Goal: Task Accomplishment & Management: Complete application form

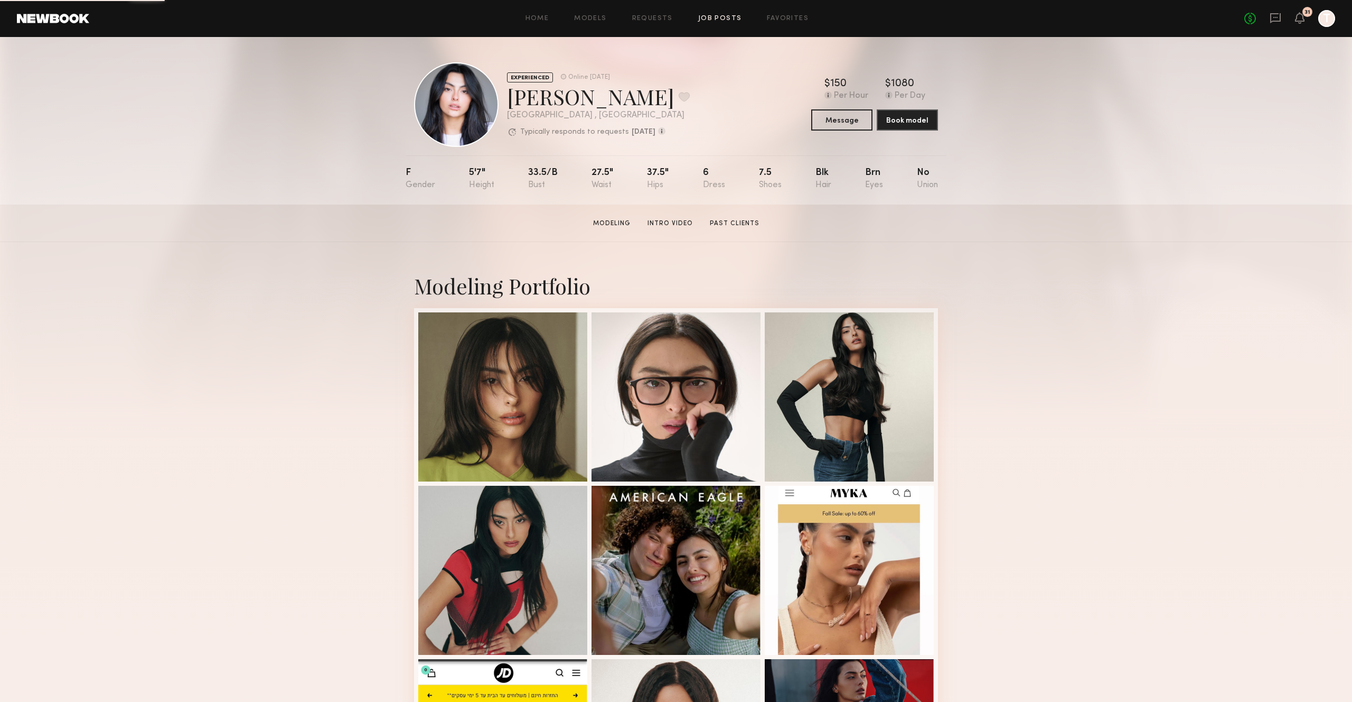
click at [704, 15] on link "Job Posts" at bounding box center [720, 18] width 44 height 7
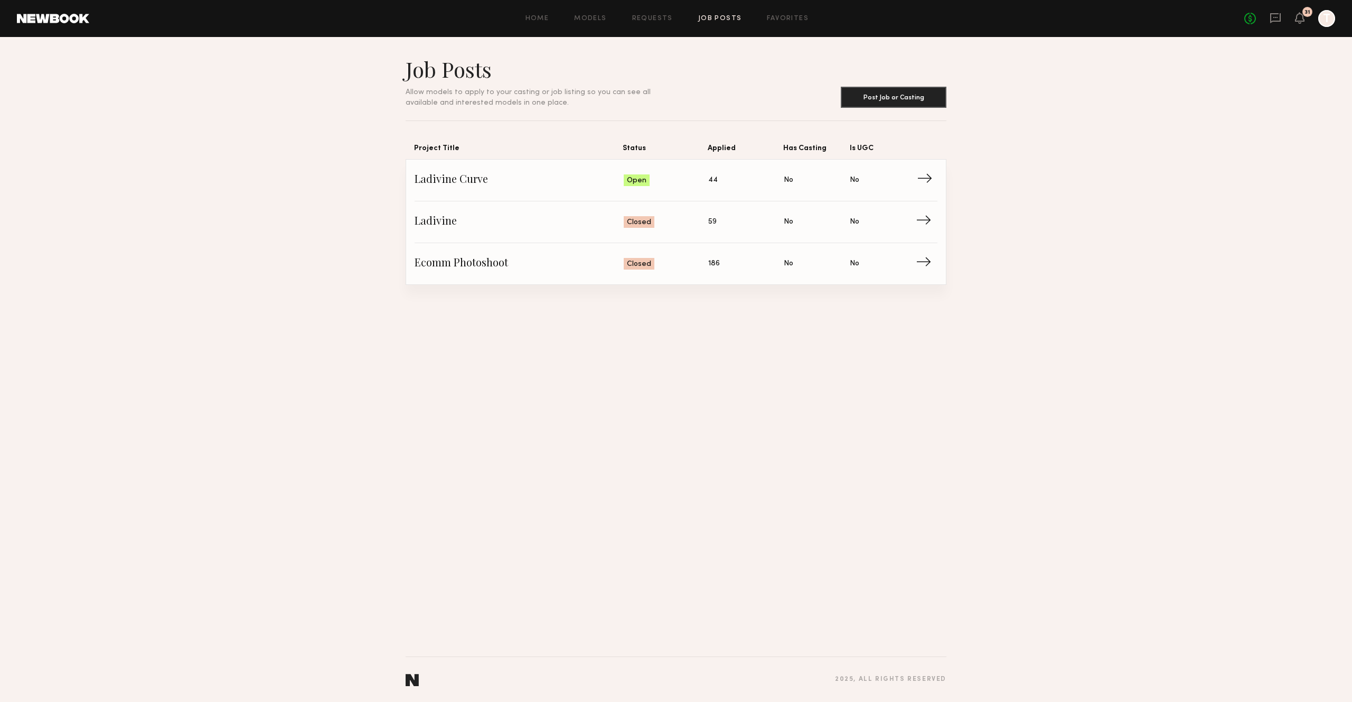
click at [478, 179] on span "Ladivine Curve" at bounding box center [519, 180] width 209 height 16
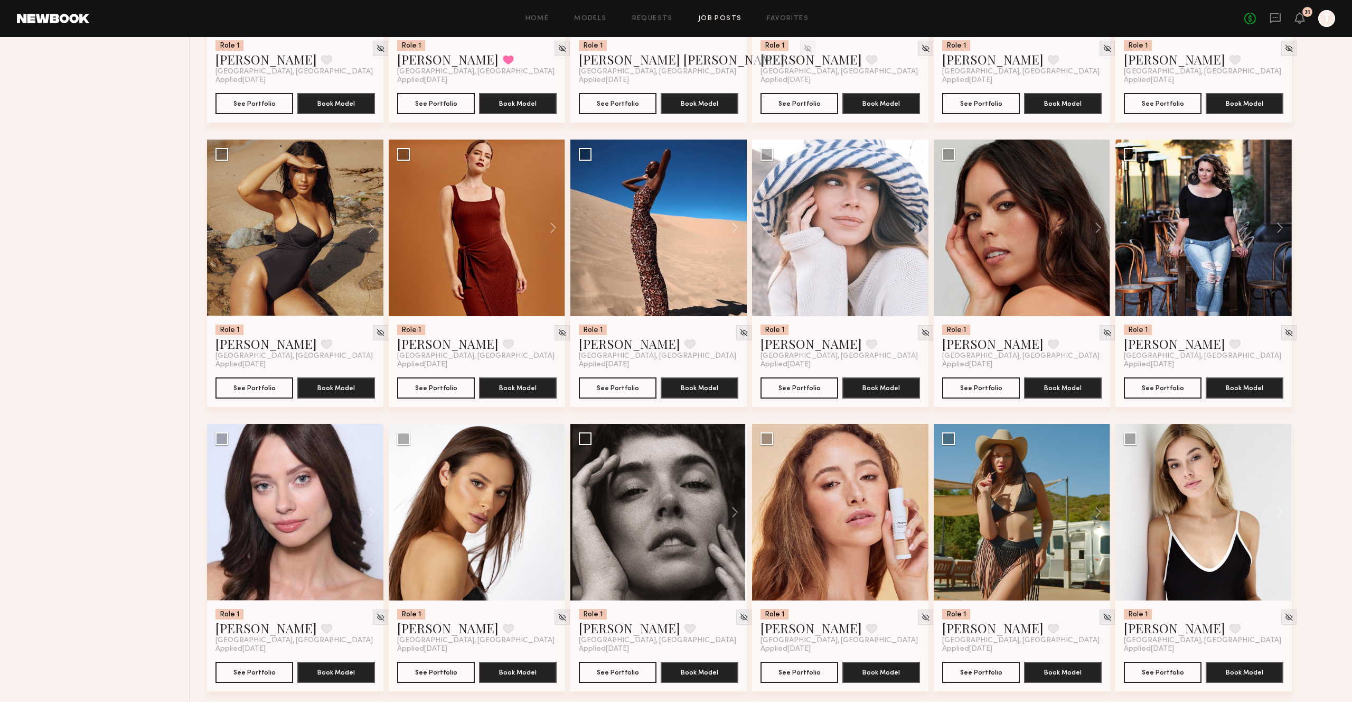
scroll to position [877, 0]
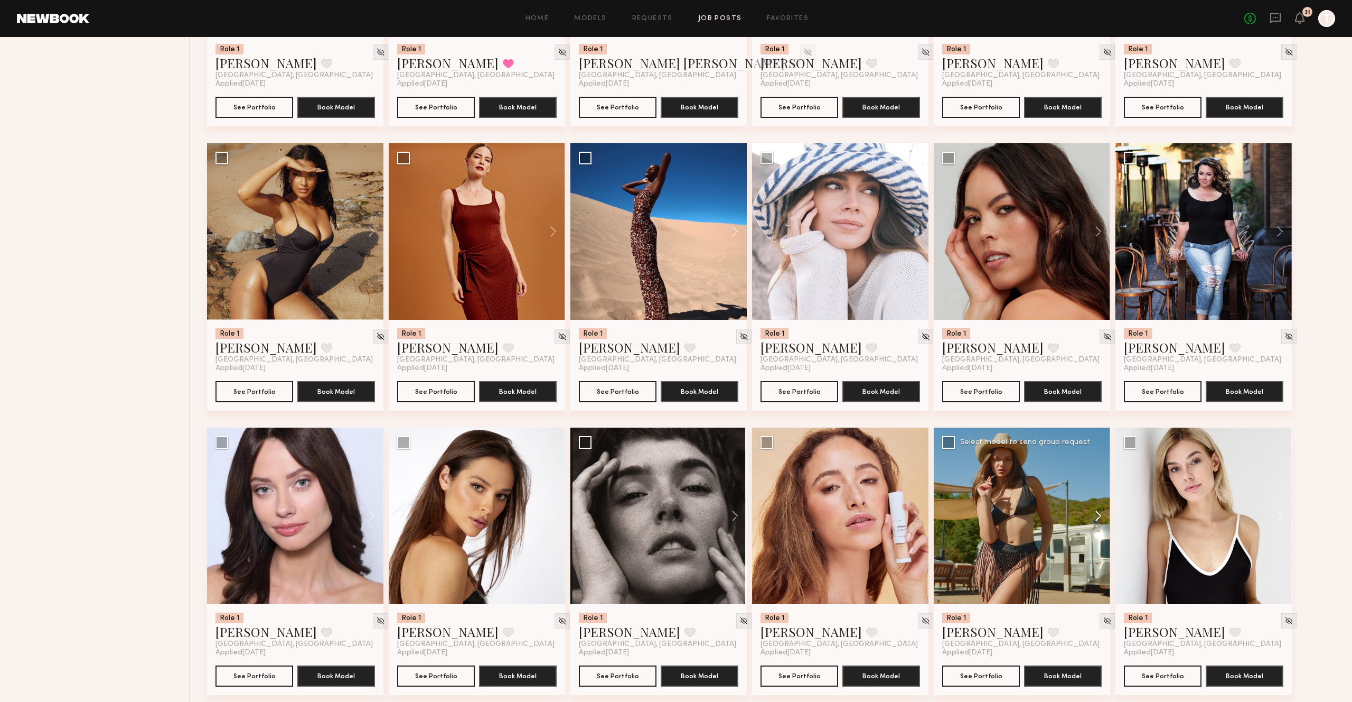
click at [1096, 520] on button at bounding box center [1094, 515] width 34 height 176
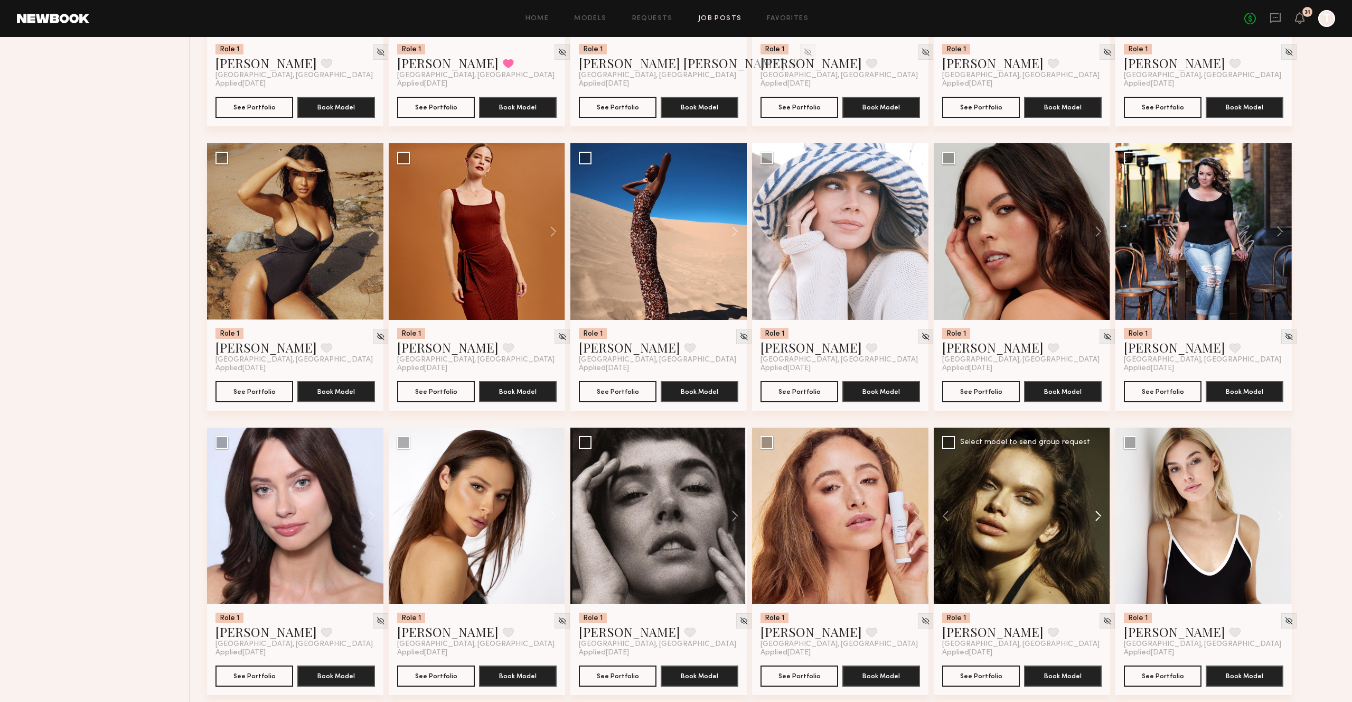
click at [1096, 520] on button at bounding box center [1094, 515] width 34 height 176
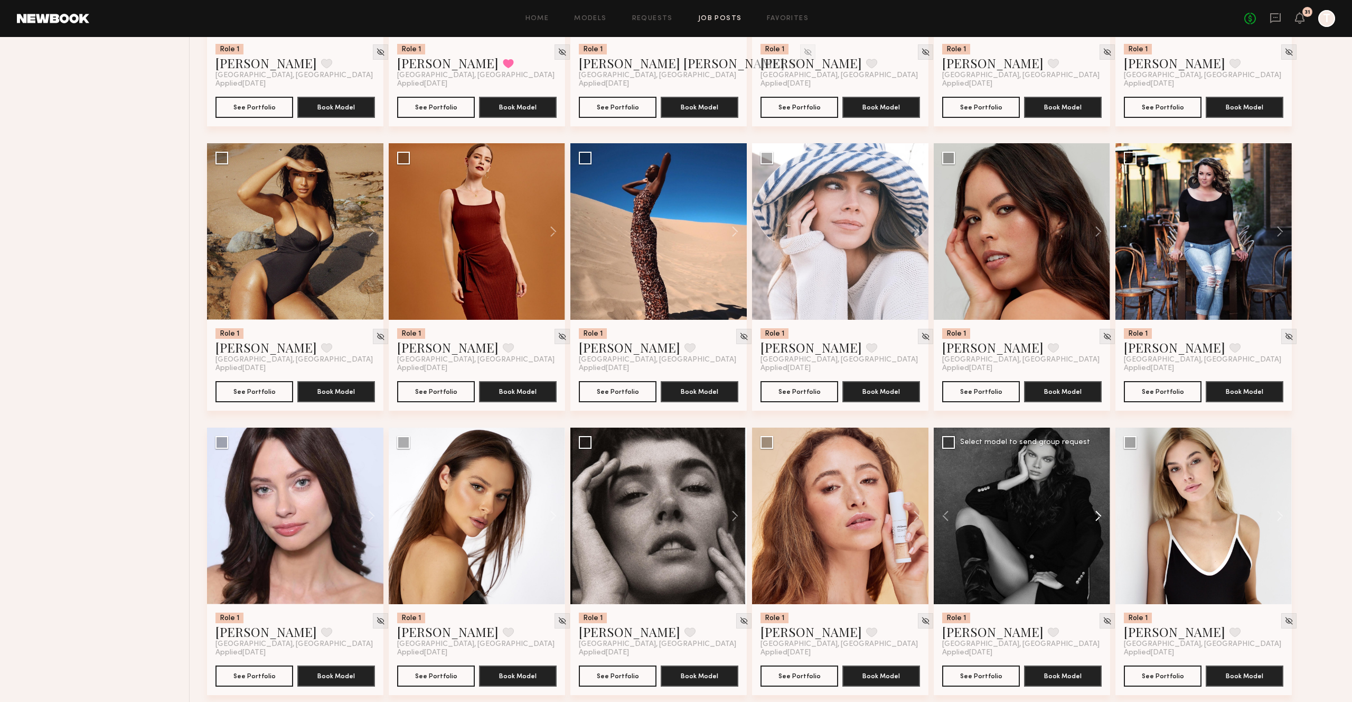
click at [1096, 520] on button at bounding box center [1094, 515] width 34 height 176
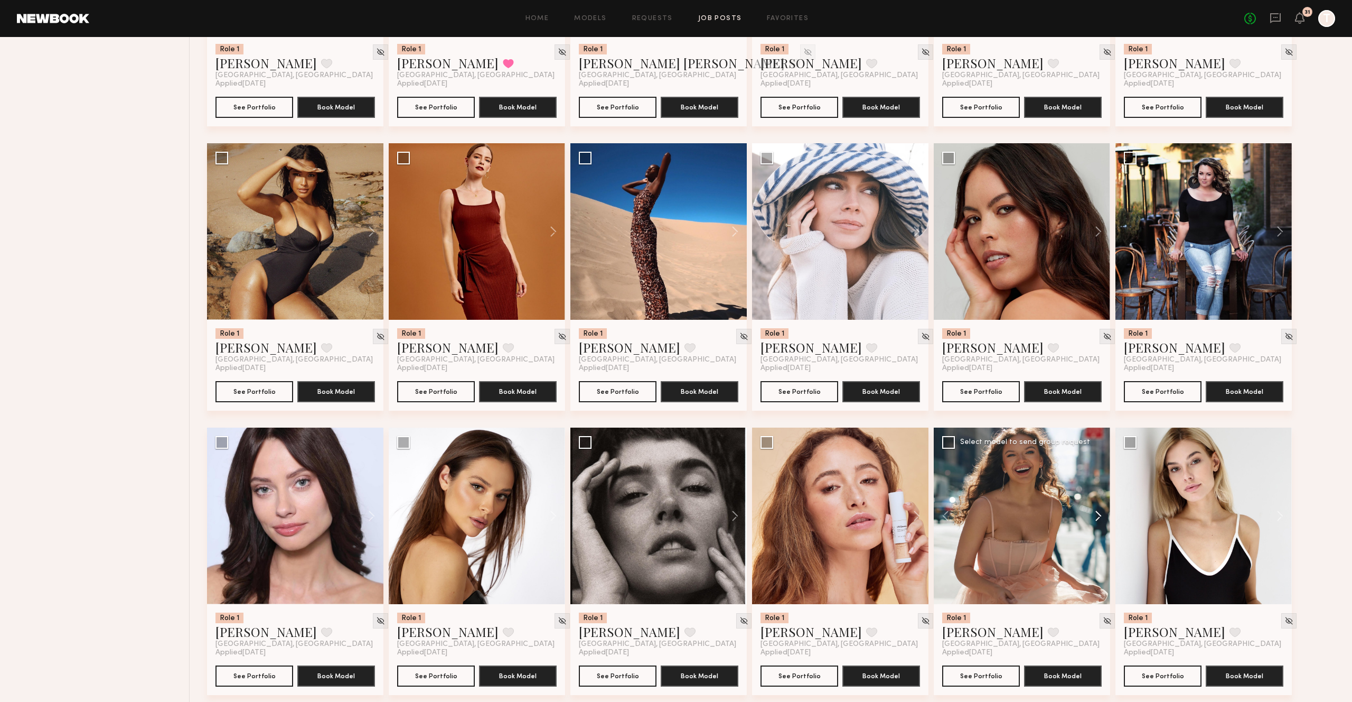
click at [1096, 520] on button at bounding box center [1094, 515] width 34 height 176
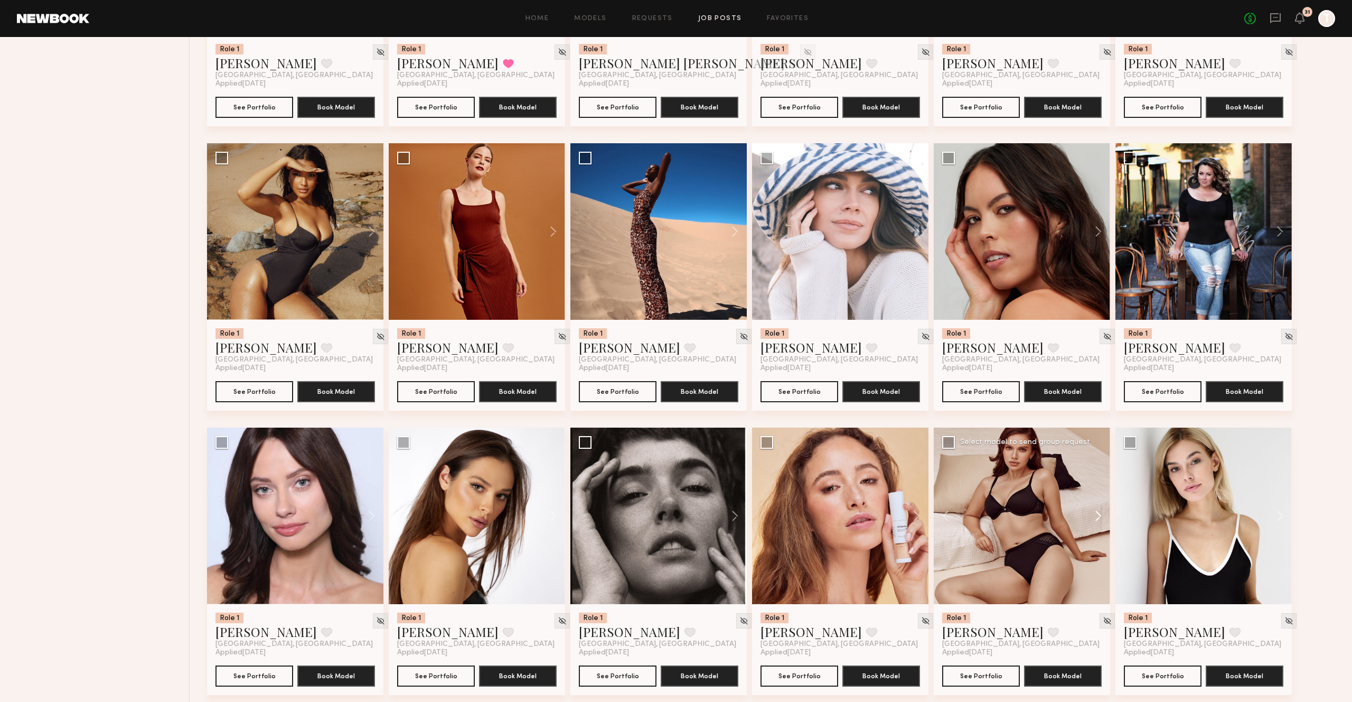
click at [1096, 520] on button at bounding box center [1094, 515] width 34 height 176
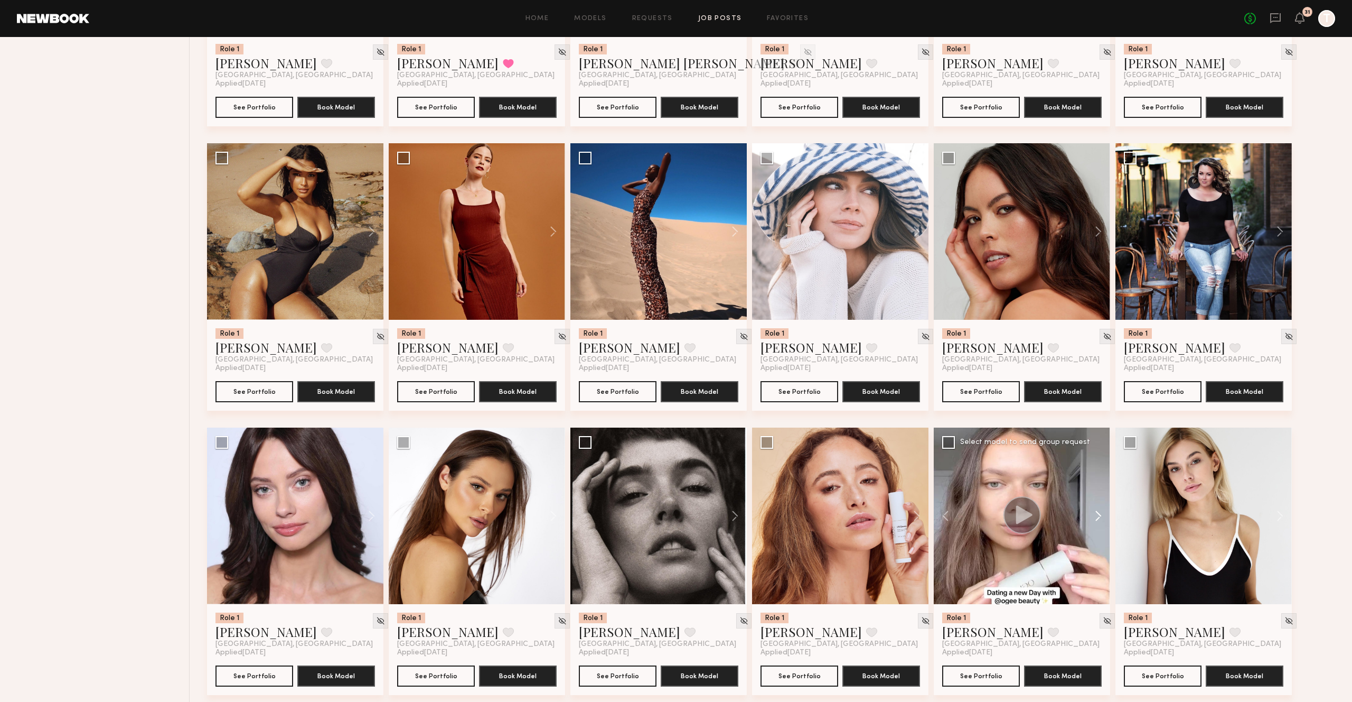
click at [1096, 520] on button at bounding box center [1094, 515] width 34 height 176
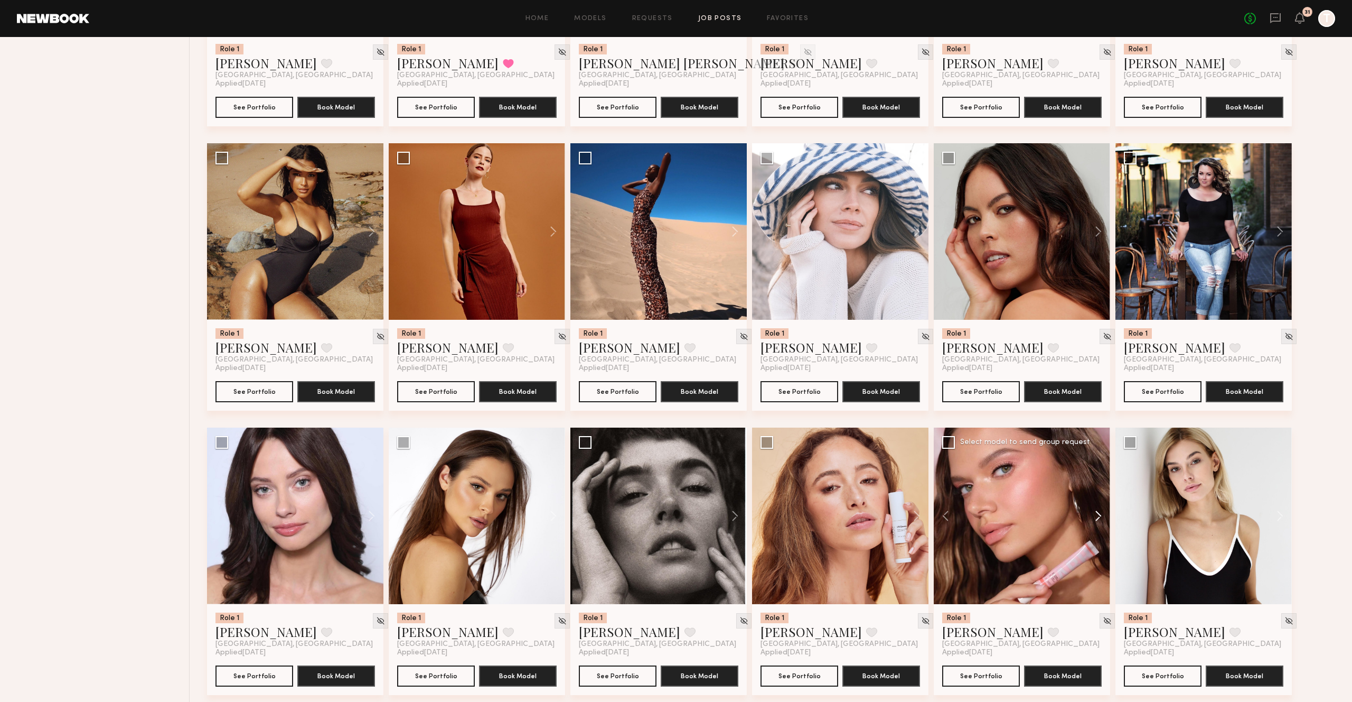
click at [1096, 520] on button at bounding box center [1094, 515] width 34 height 176
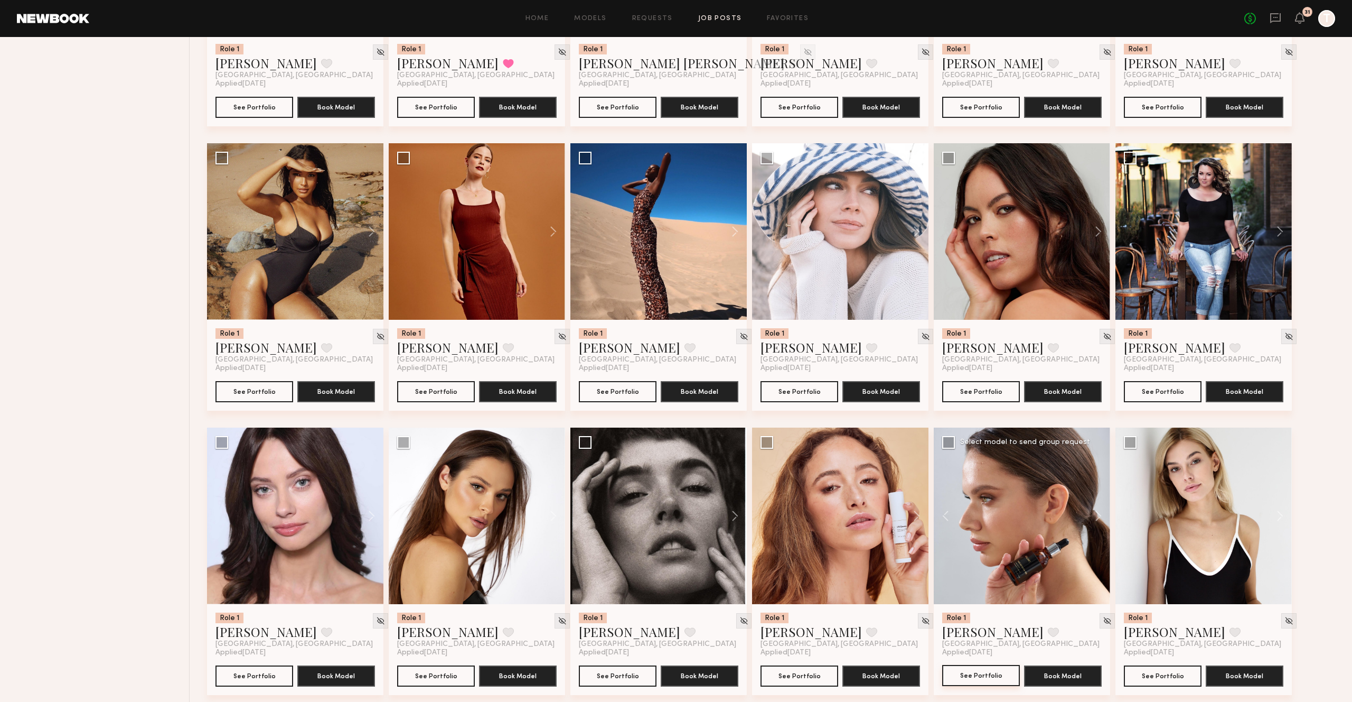
click at [990, 684] on button "See Portfolio" at bounding box center [981, 675] width 78 height 21
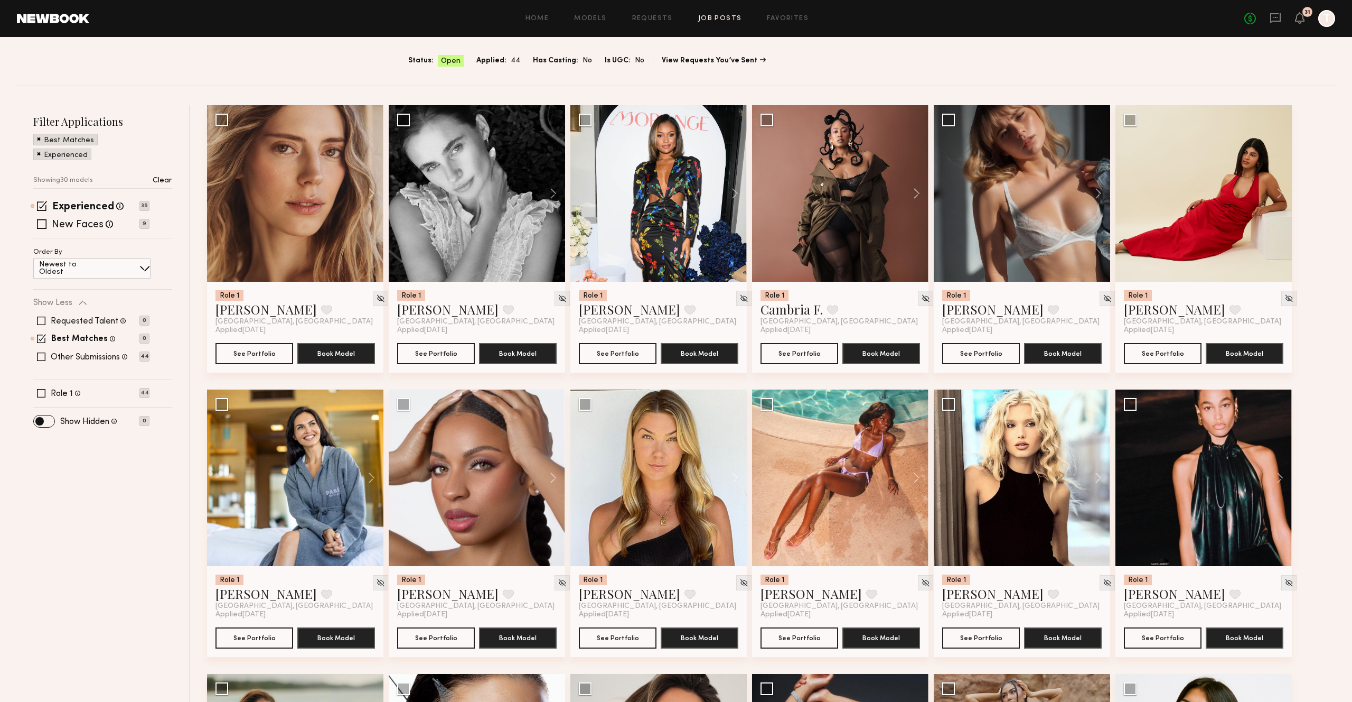
scroll to position [0, 0]
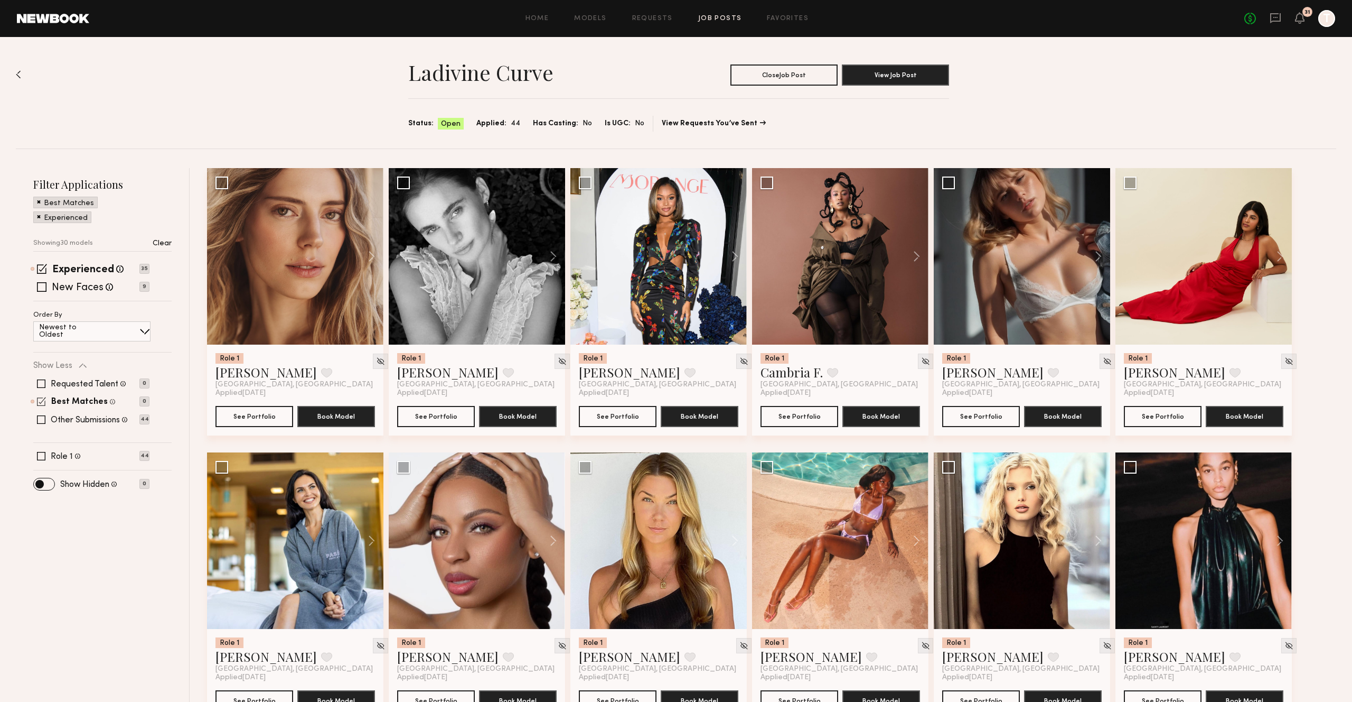
click at [41, 420] on span at bounding box center [41, 419] width 8 height 8
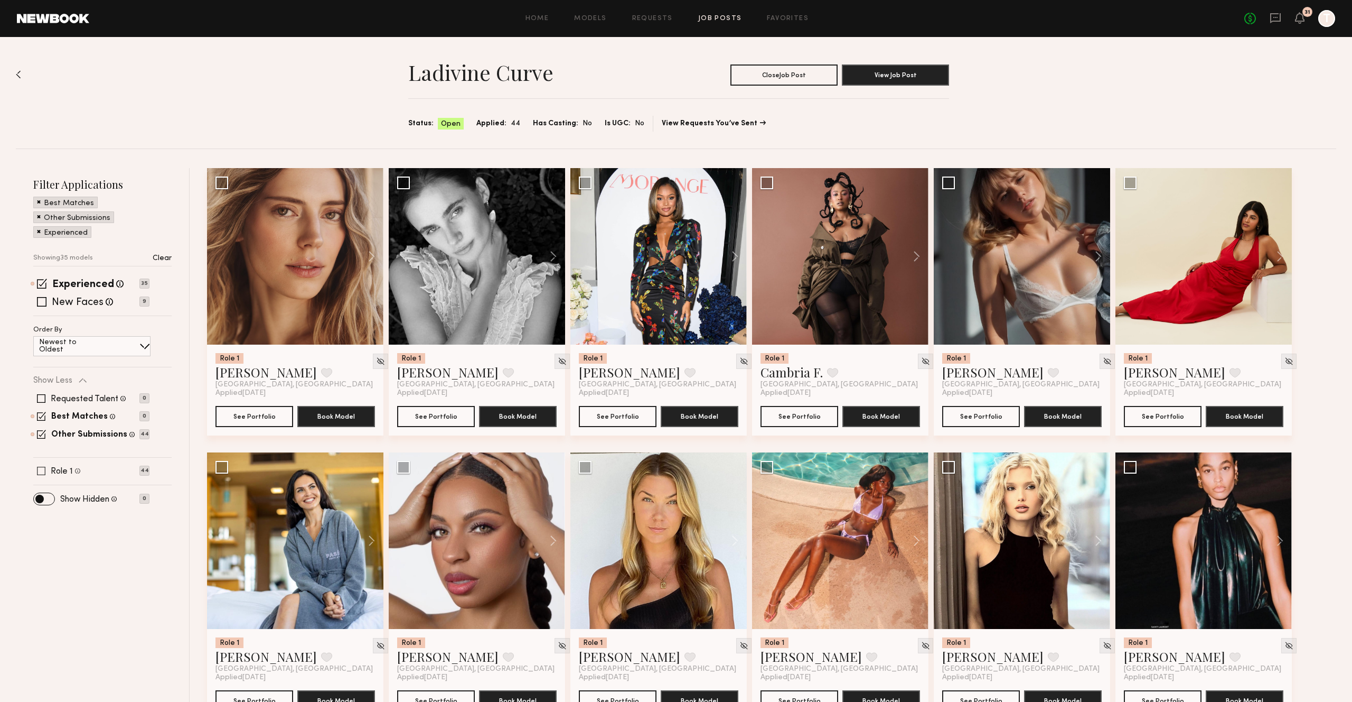
drag, startPoint x: 42, startPoint y: 433, endPoint x: 47, endPoint y: 452, distance: 19.6
click at [42, 433] on span at bounding box center [41, 433] width 9 height 9
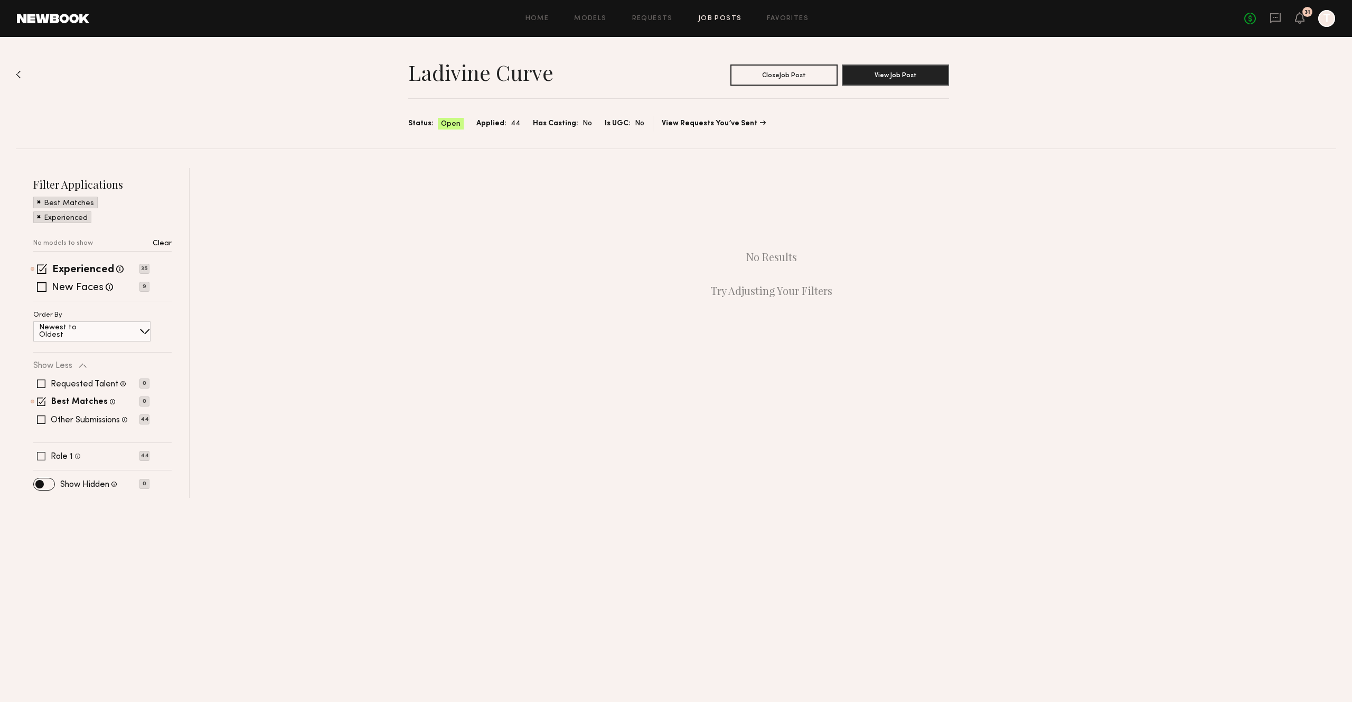
click at [41, 454] on span at bounding box center [41, 456] width 8 height 8
click at [40, 456] on span at bounding box center [41, 455] width 9 height 9
click at [704, 15] on link "Job Posts" at bounding box center [720, 18] width 44 height 7
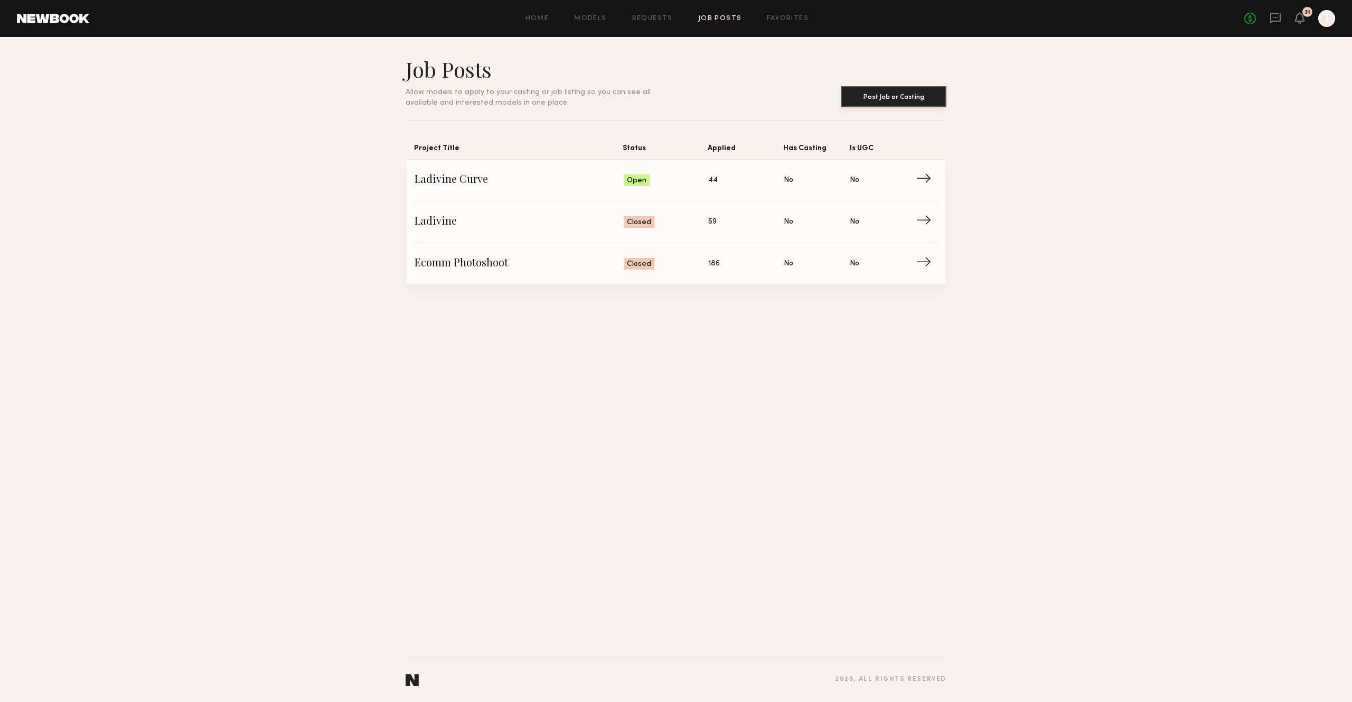
click at [893, 103] on button "Post Job or Casting" at bounding box center [894, 96] width 106 height 21
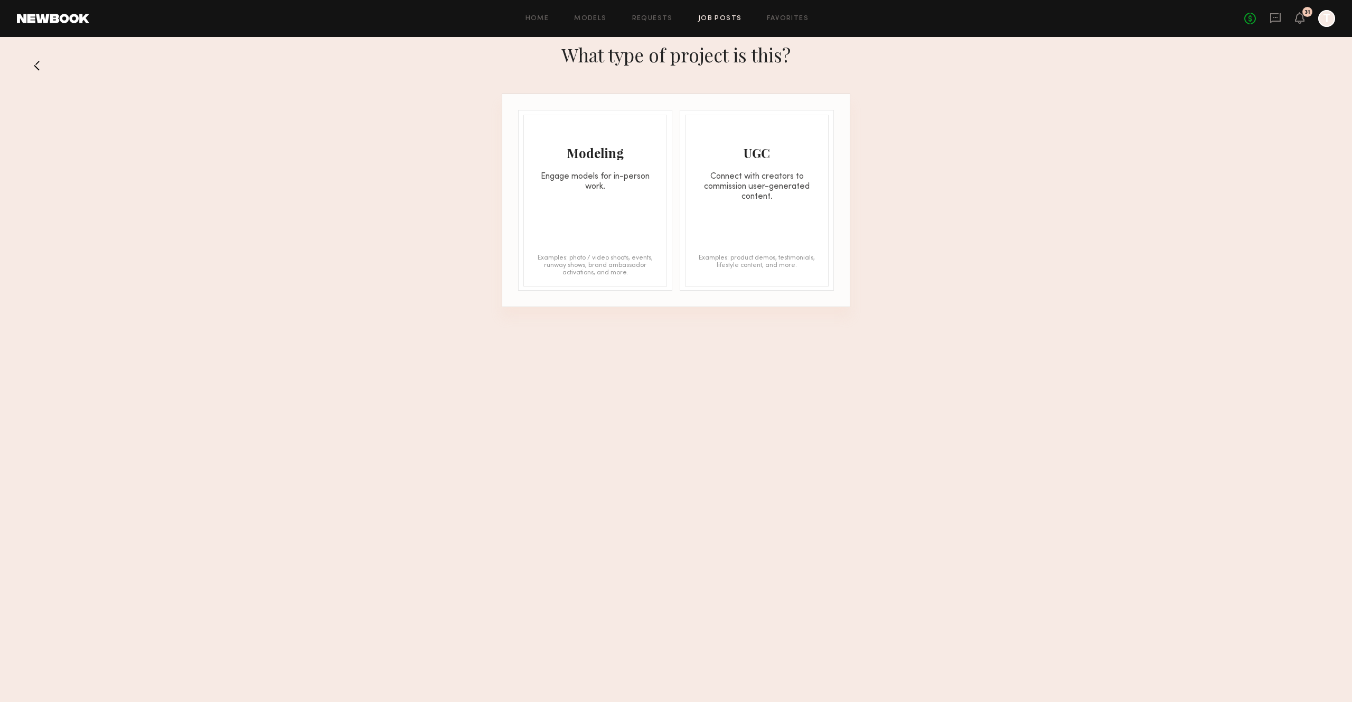
click at [611, 170] on div "Modeling Engage models for in-person work." at bounding box center [595, 153] width 143 height 77
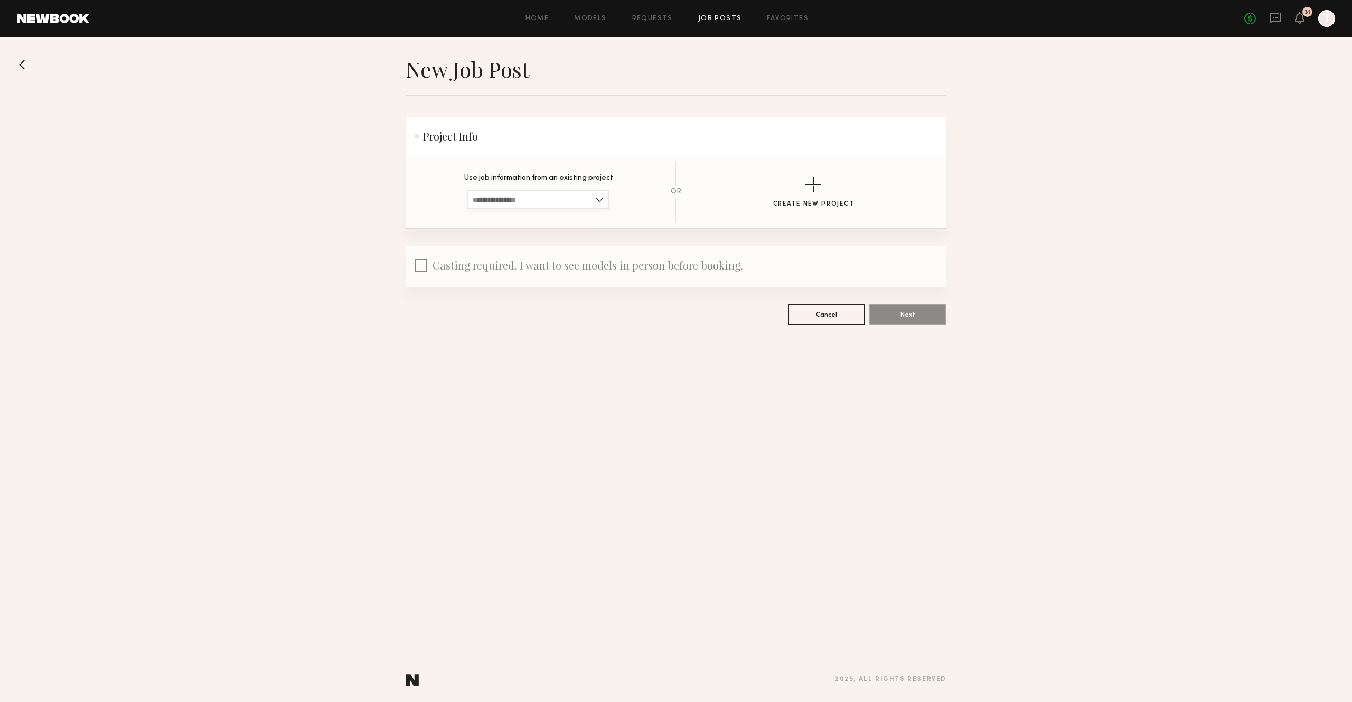
click at [535, 202] on input at bounding box center [539, 199] width 142 height 19
click at [525, 248] on div "Ladivine" at bounding box center [539, 251] width 140 height 17
type input "********"
click at [921, 317] on button "Next" at bounding box center [908, 313] width 77 height 21
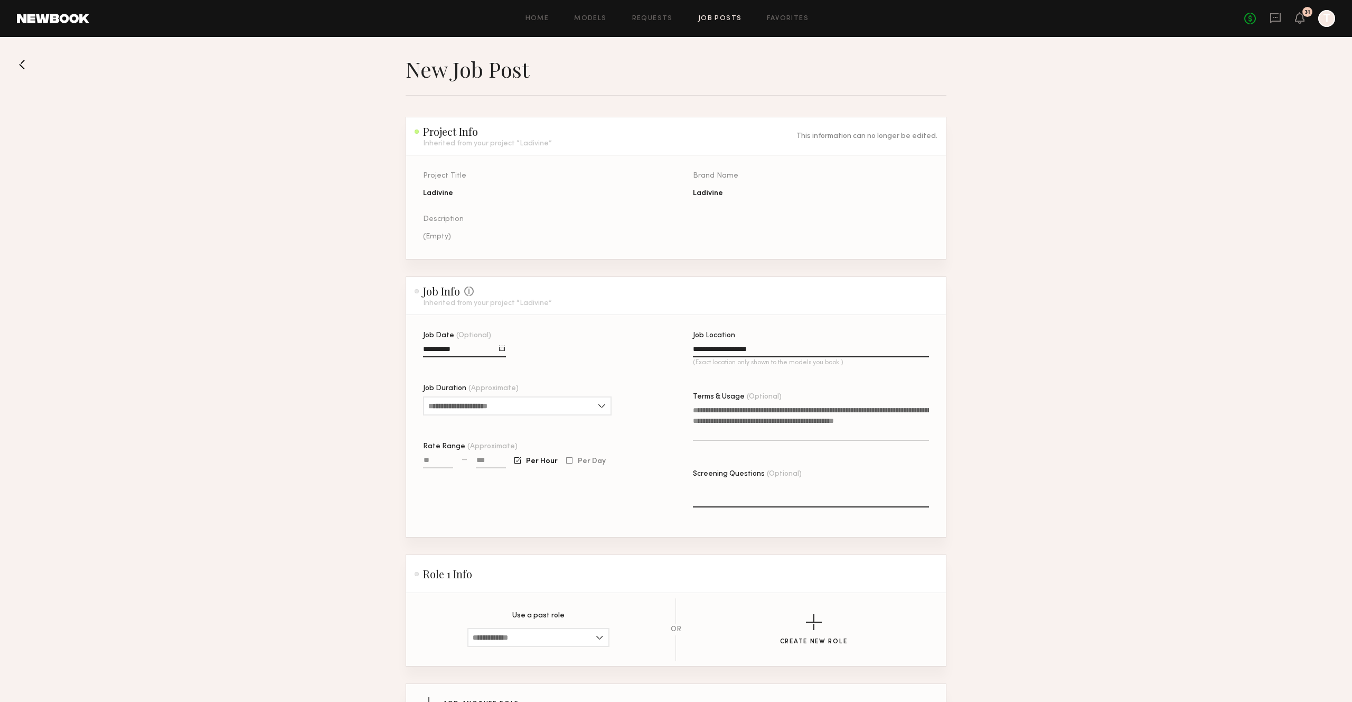
click at [502, 348] on div at bounding box center [502, 348] width 6 height 6
click at [524, 418] on button "17" at bounding box center [521, 418] width 17 height 11
type input "**********"
click at [499, 465] on input at bounding box center [491, 462] width 30 height 12
type input "****"
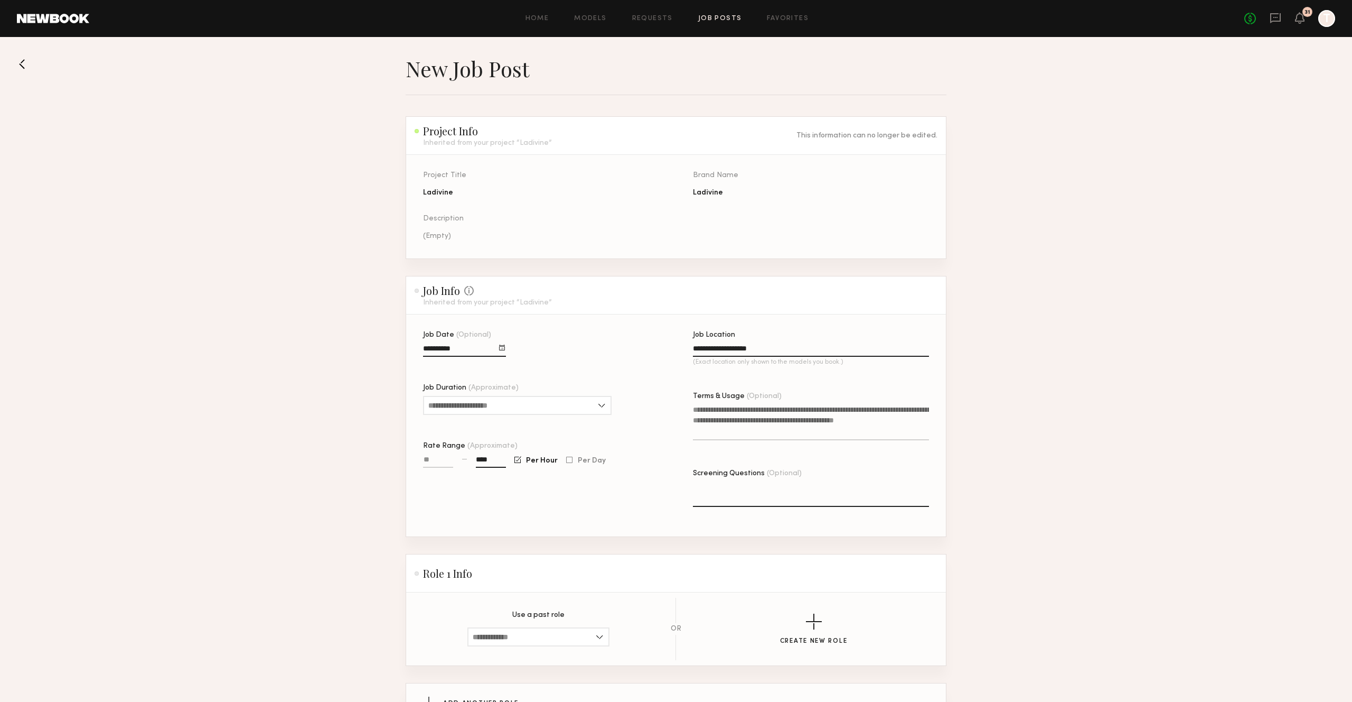
click at [556, 492] on div "**********" at bounding box center [541, 433] width 236 height 205
click at [554, 408] on input "Job Duration (Approximate)" at bounding box center [517, 404] width 189 height 19
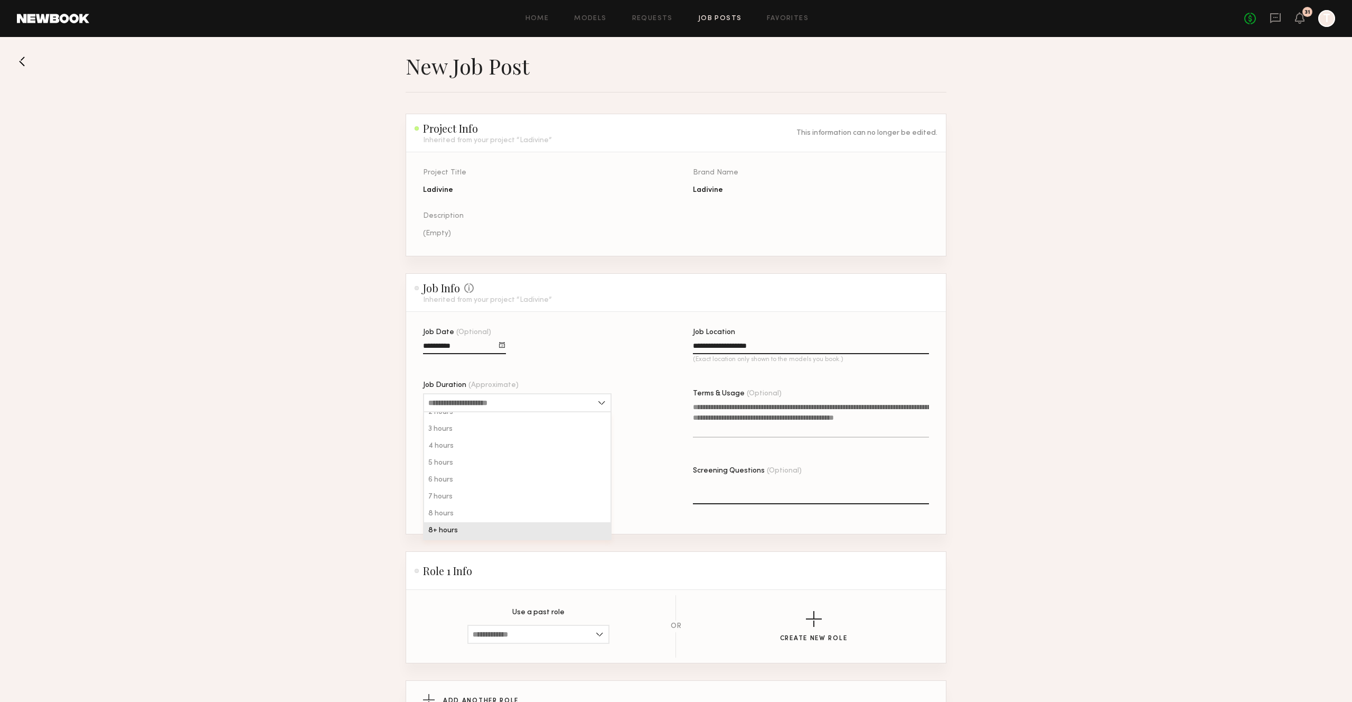
drag, startPoint x: 504, startPoint y: 522, endPoint x: 504, endPoint y: 527, distance: 5.3
click at [505, 527] on div "1 hour 2 hours 3 hours 4 hours 5 hours 6 hours 7 hours 8 hours 8+ hours" at bounding box center [517, 476] width 189 height 128
click at [504, 527] on div "8+ hours" at bounding box center [517, 530] width 186 height 17
type input "********"
click at [771, 406] on textarea "Terms & Usage (Optional)" at bounding box center [811, 419] width 236 height 36
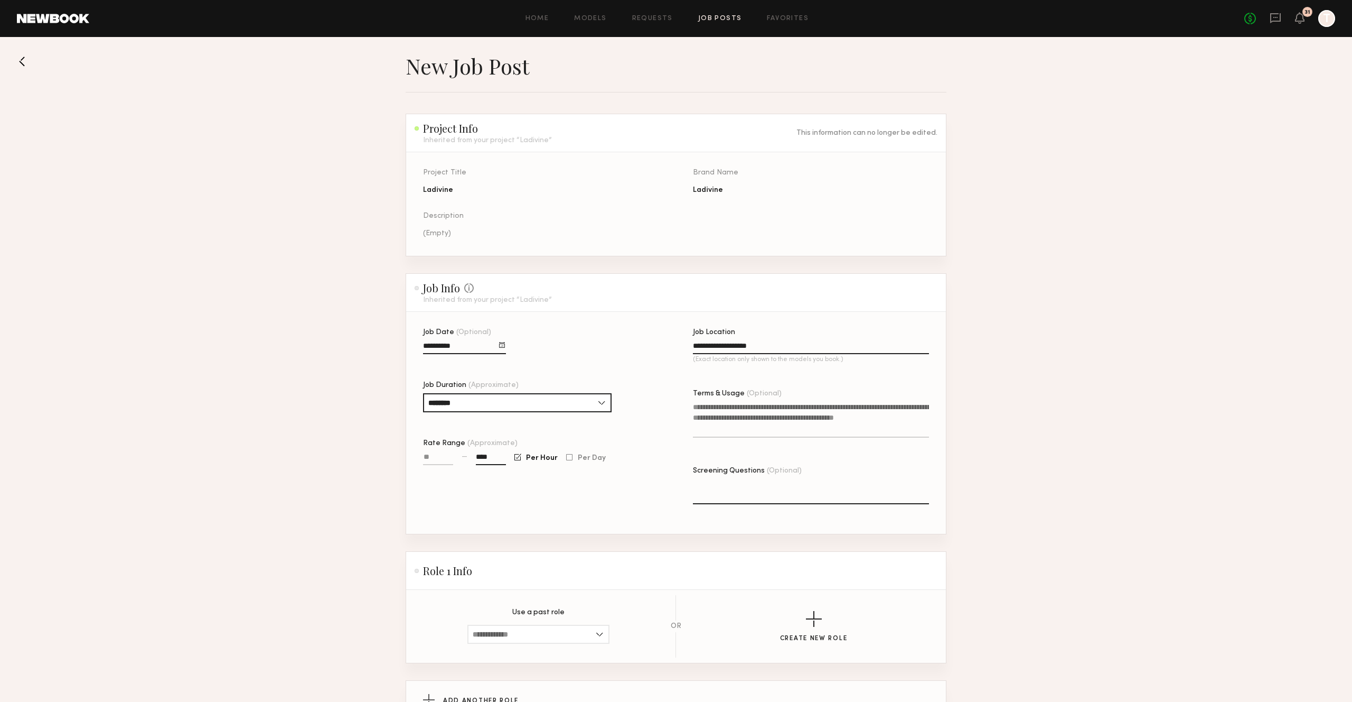
paste textarea "**********"
type textarea "**********"
click at [759, 498] on textarea "Screening Questions (Optional)" at bounding box center [811, 491] width 236 height 25
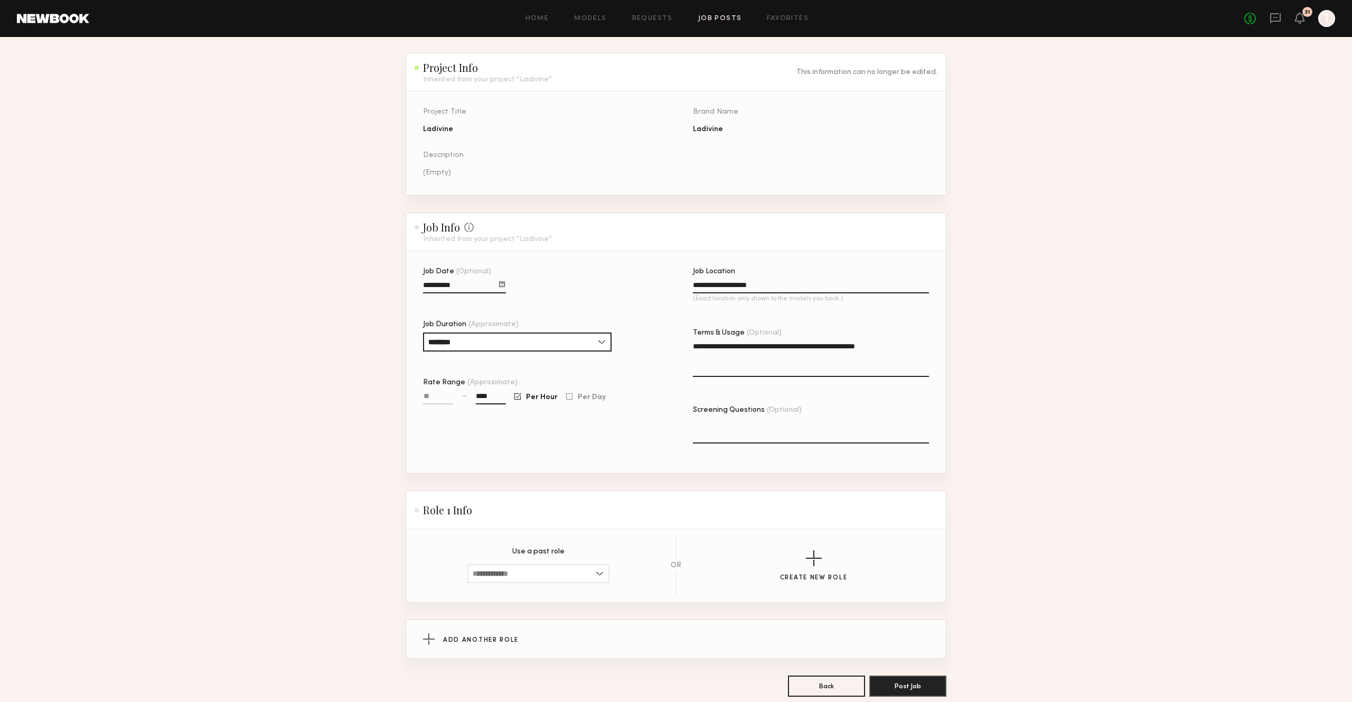
scroll to position [66, 0]
click at [563, 560] on section "Use a past role Female, 18–26, All ethnicities Female, 21–28, Hispanic / Latino…" at bounding box center [539, 563] width 142 height 35
click at [560, 572] on input at bounding box center [539, 571] width 142 height 19
click at [573, 623] on div "[DEMOGRAPHIC_DATA], 21–32, All ethnicities" at bounding box center [539, 622] width 140 height 17
type input "**********"
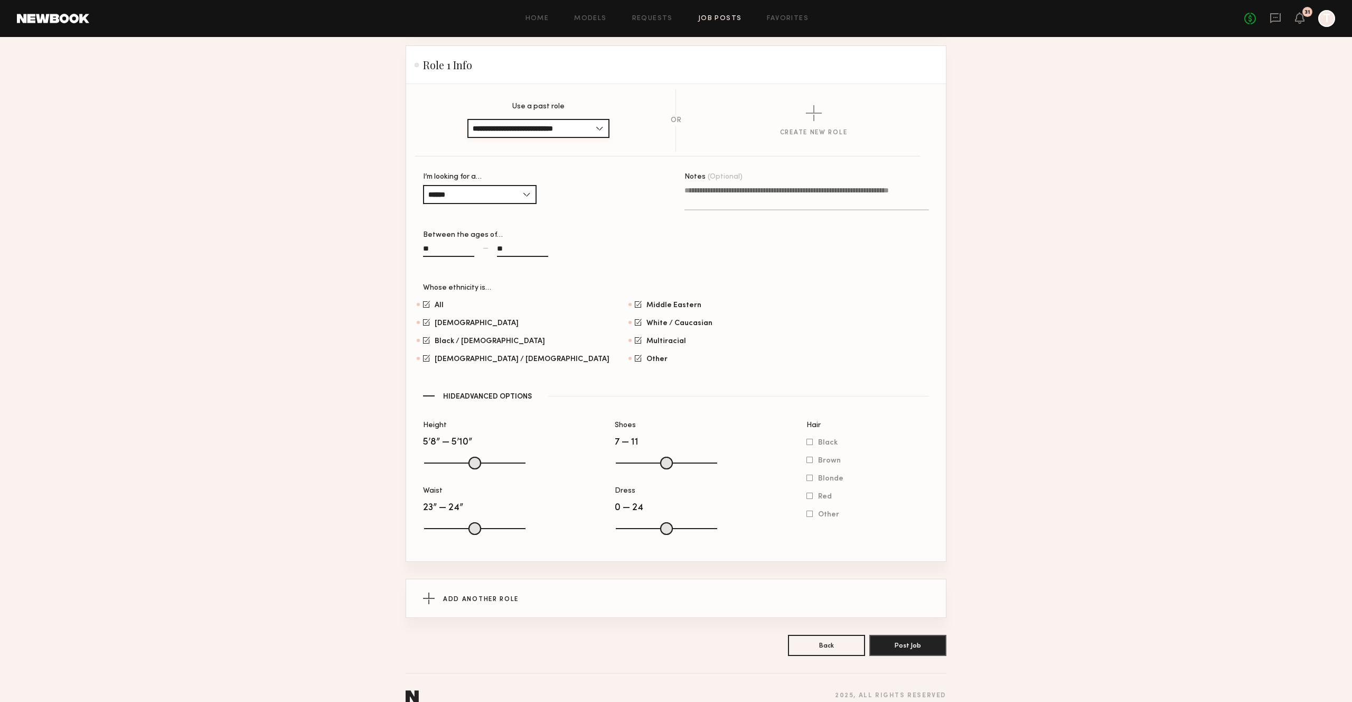
scroll to position [512, 0]
type input "***"
click at [639, 466] on input "Shoes" at bounding box center [666, 459] width 101 height 13
drag, startPoint x: 436, startPoint y: 534, endPoint x: 444, endPoint y: 534, distance: 8.5
click at [444, 531] on input "range" at bounding box center [474, 525] width 101 height 13
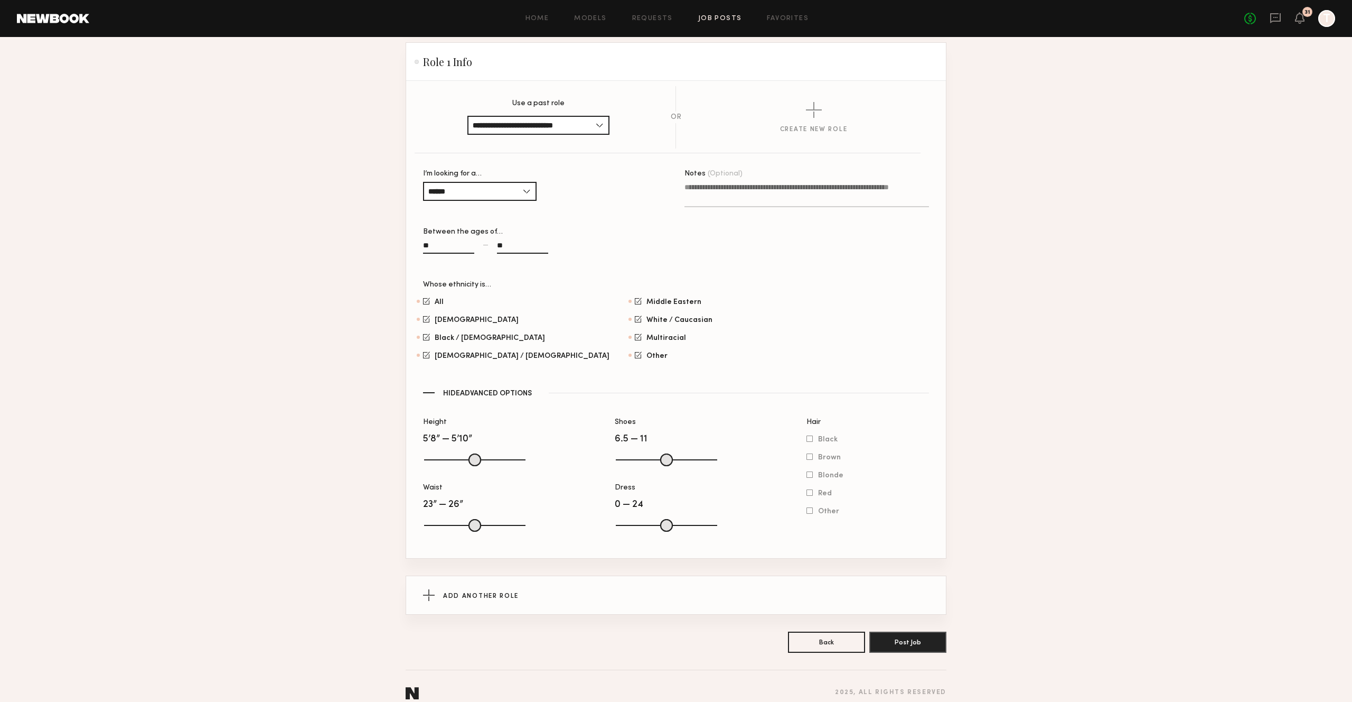
click at [446, 531] on input "range" at bounding box center [474, 525] width 101 height 13
type input "**"
click at [442, 531] on input "range" at bounding box center [474, 525] width 101 height 13
click at [908, 652] on button "Post Job" at bounding box center [908, 641] width 77 height 21
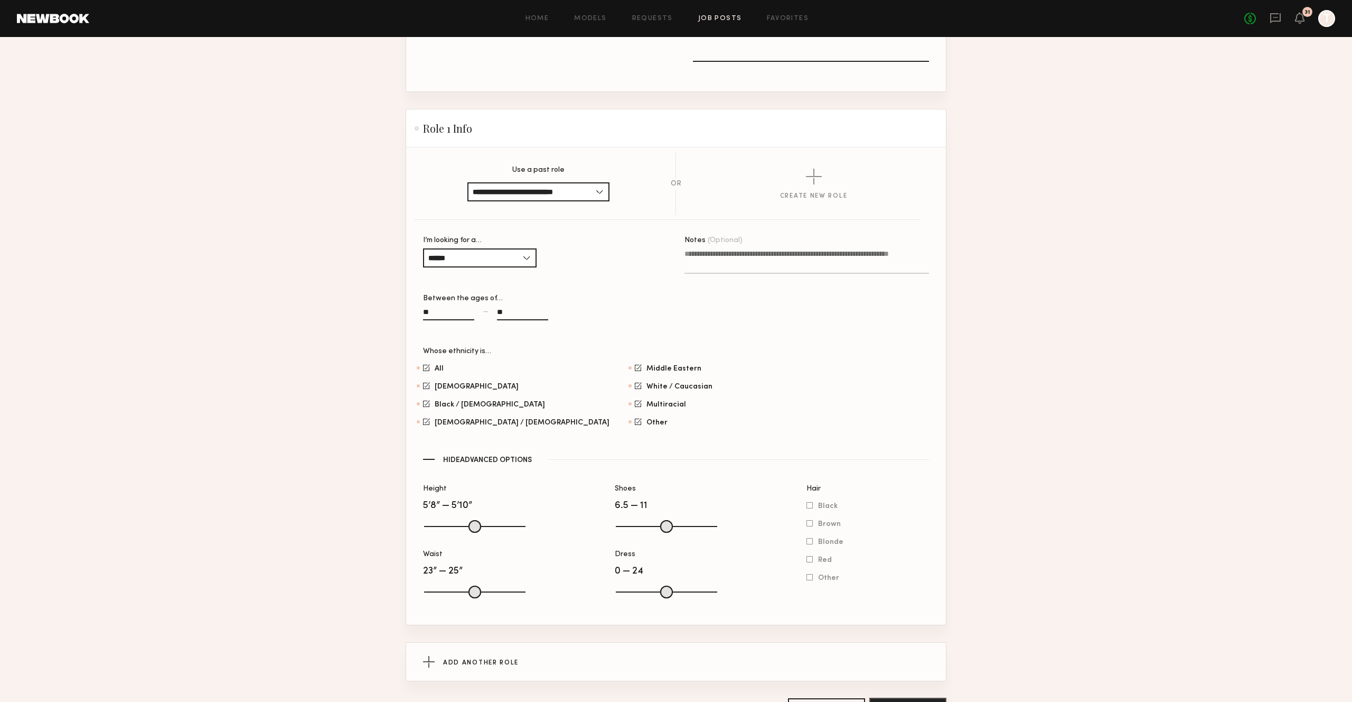
scroll to position [536, 0]
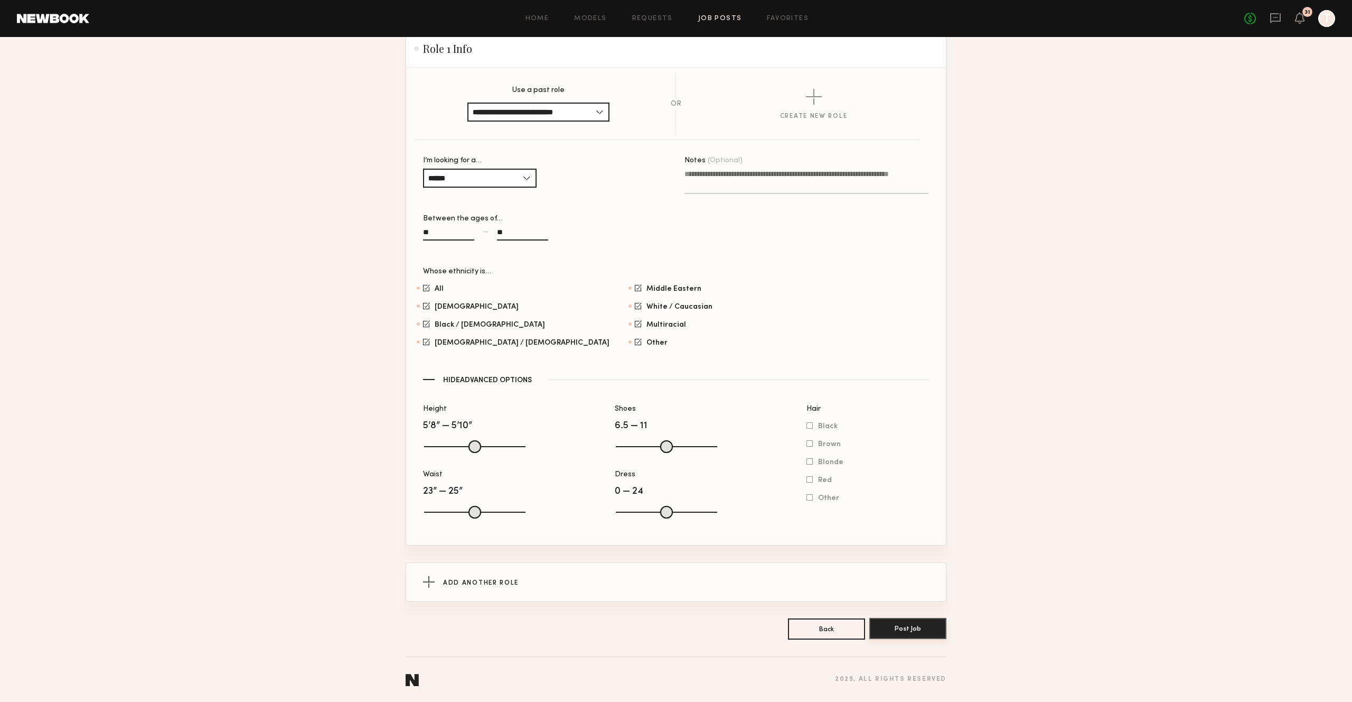
click at [911, 627] on button "Post Job" at bounding box center [908, 628] width 77 height 21
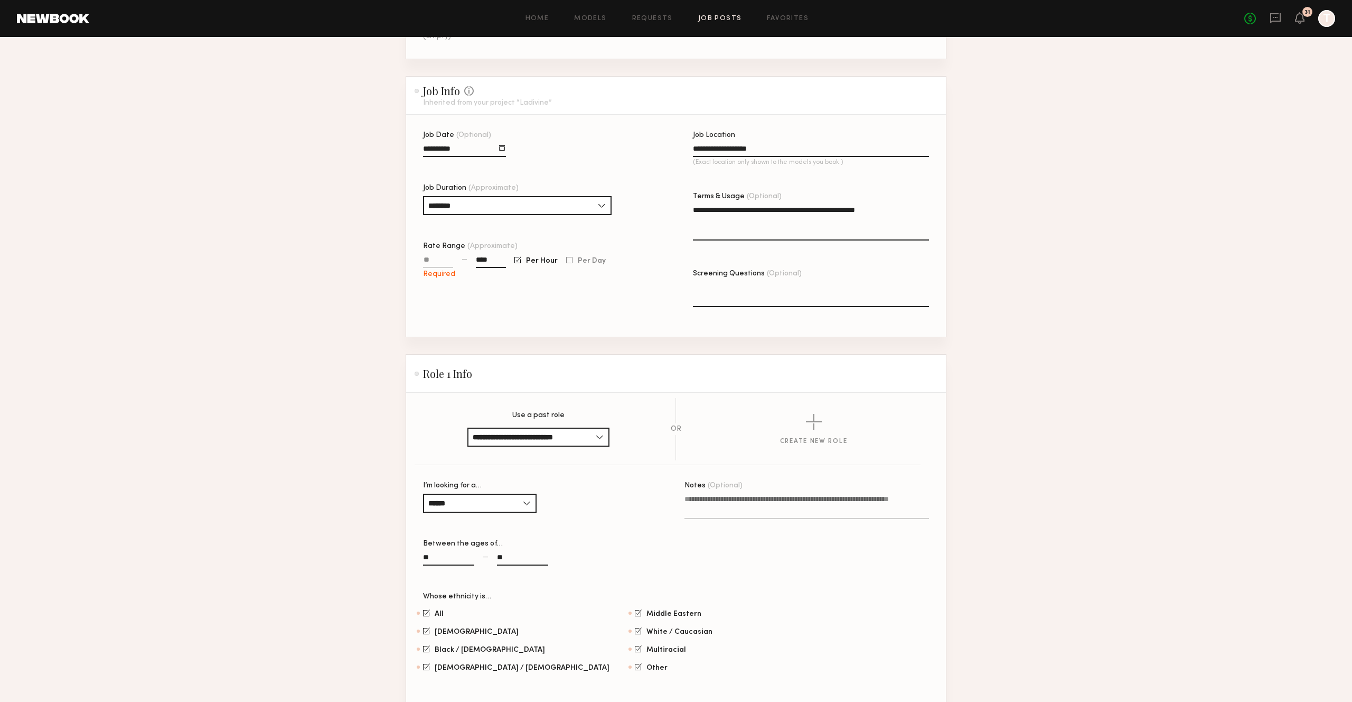
scroll to position [160, 0]
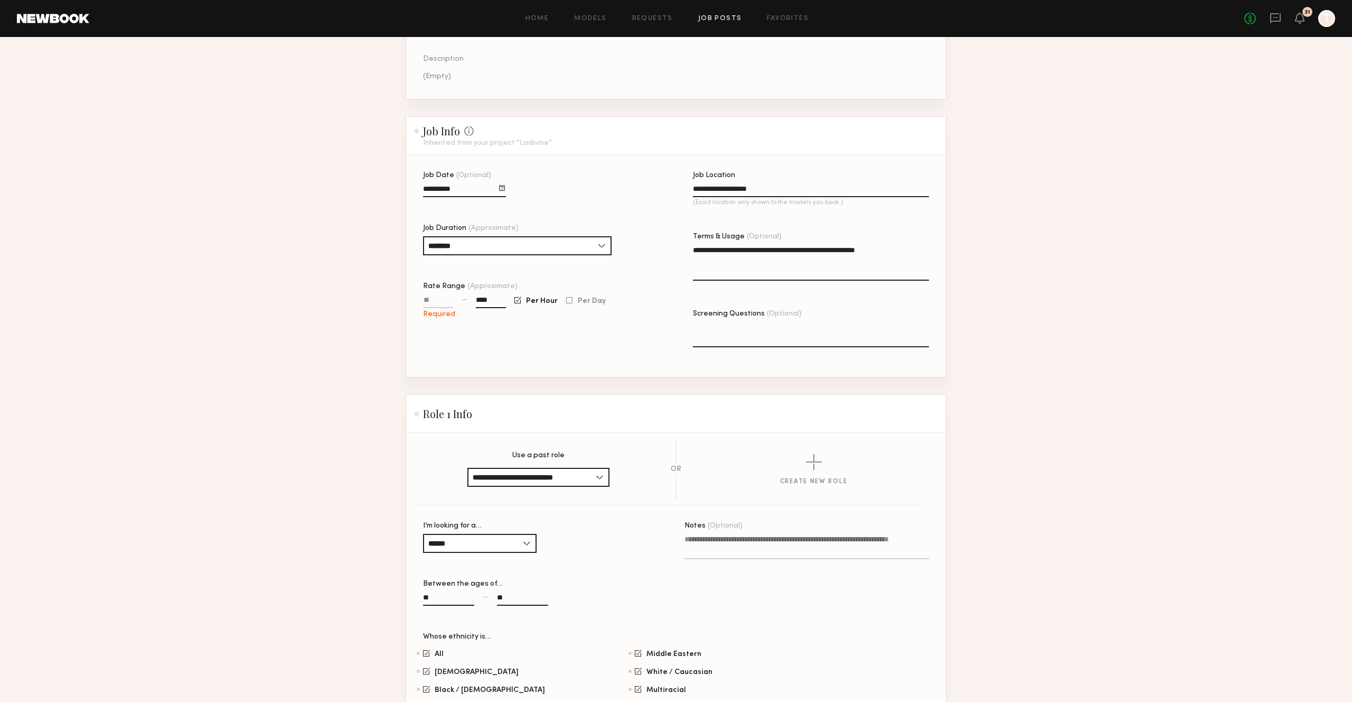
click at [435, 304] on input "Rate Range (Approximate)" at bounding box center [438, 302] width 30 height 12
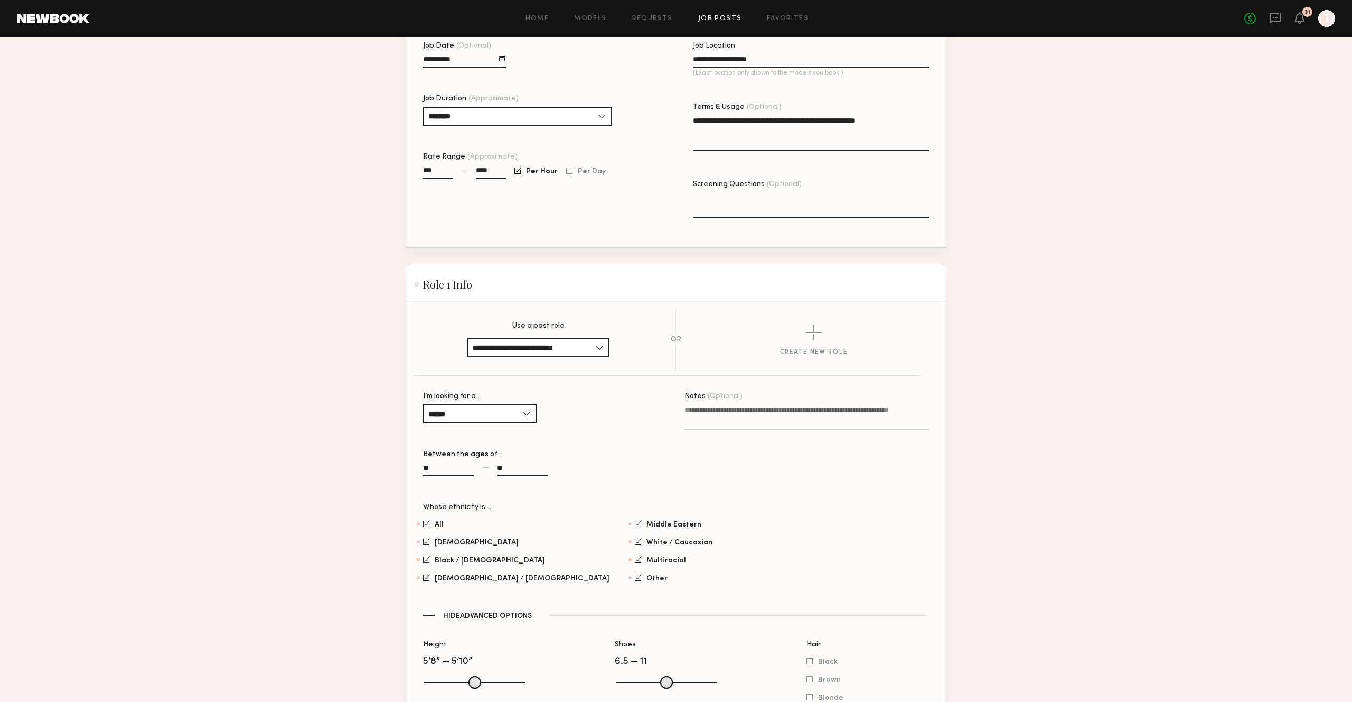
scroll to position [536, 0]
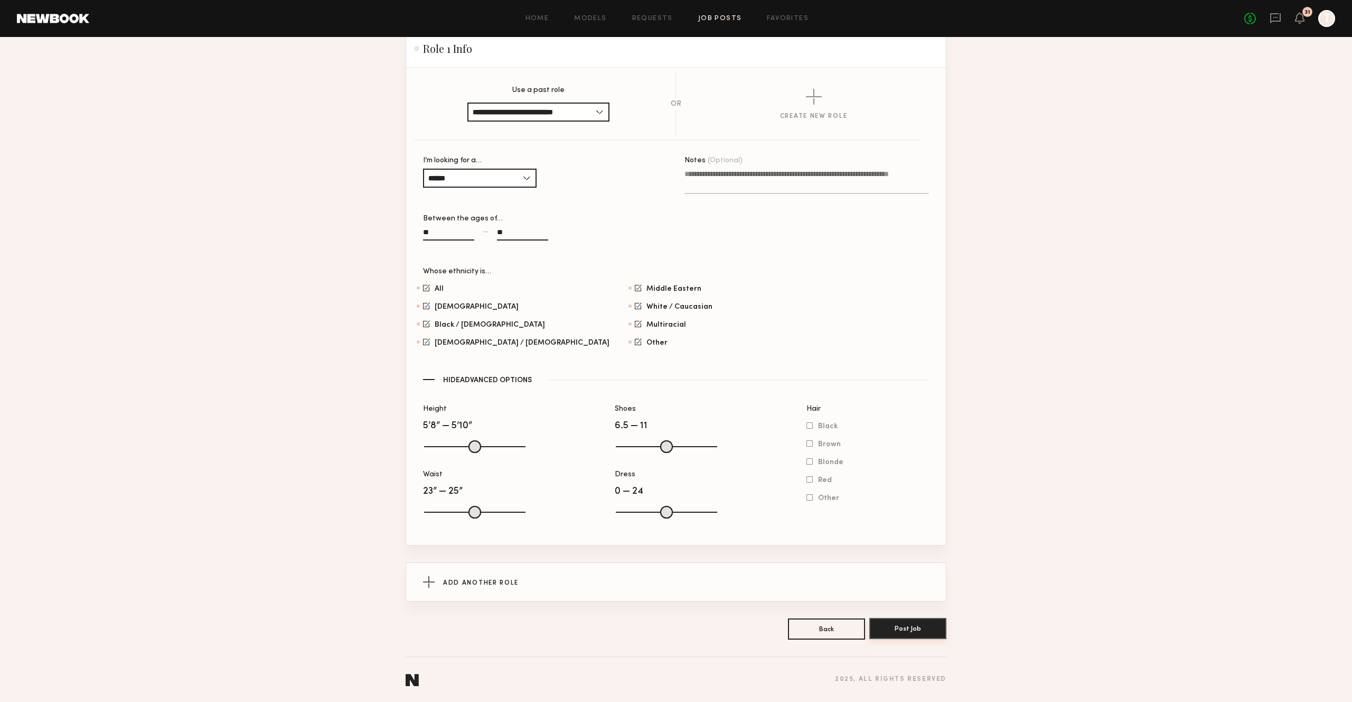
type input "***"
click at [909, 628] on button "Post Job" at bounding box center [908, 628] width 77 height 21
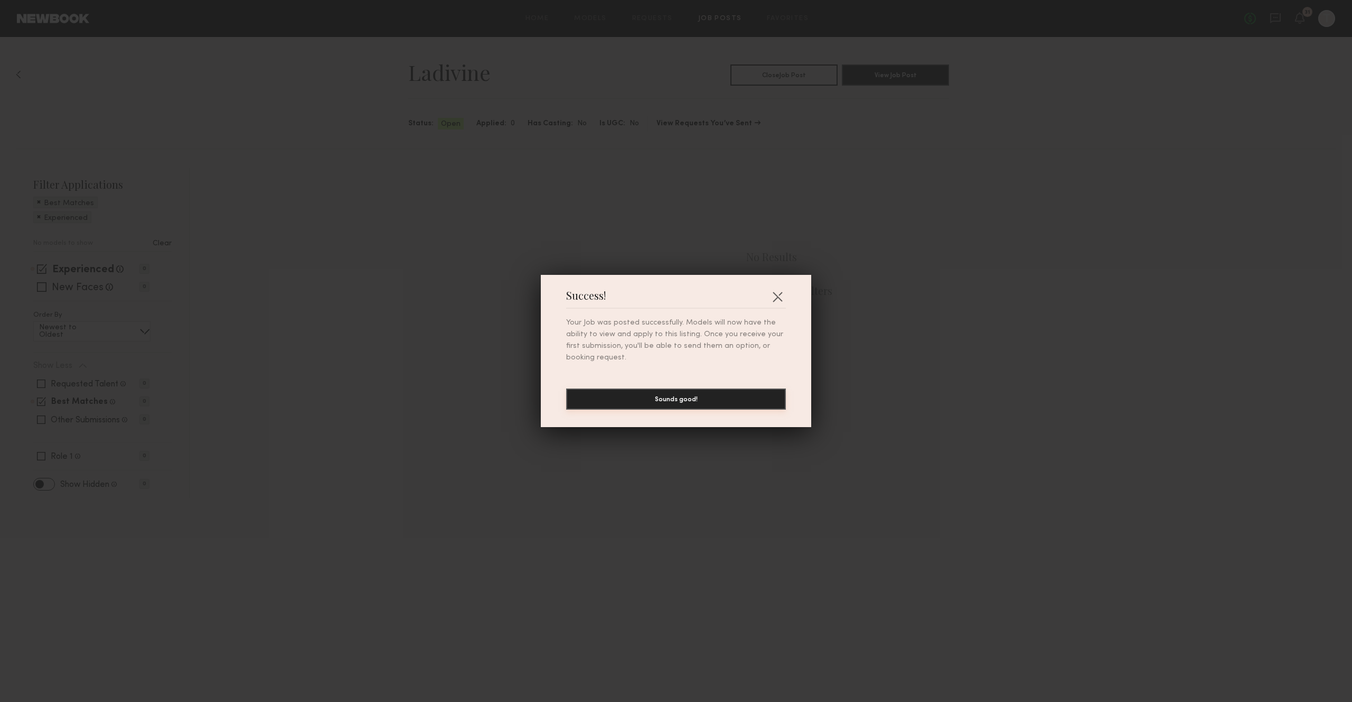
click at [712, 389] on button "Sounds good!" at bounding box center [676, 398] width 220 height 21
